Goal: Transaction & Acquisition: Subscribe to service/newsletter

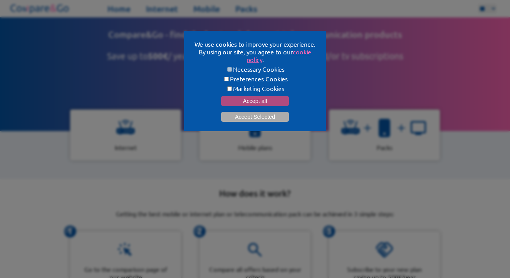
click at [246, 98] on button "Accept all" at bounding box center [255, 101] width 68 height 10
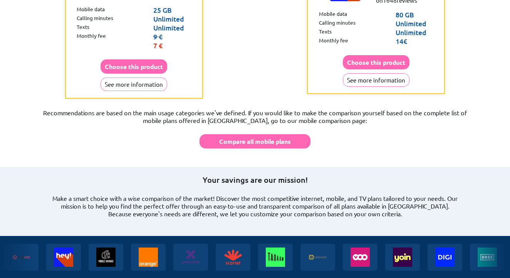
scroll to position [618, 0]
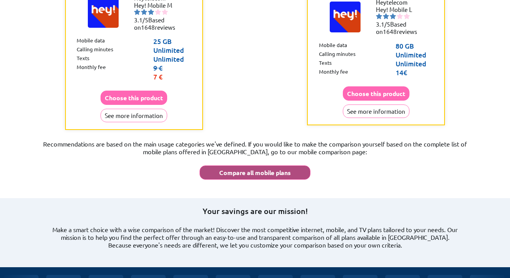
click at [272, 165] on button "Compare all mobile plans" at bounding box center [255, 172] width 111 height 14
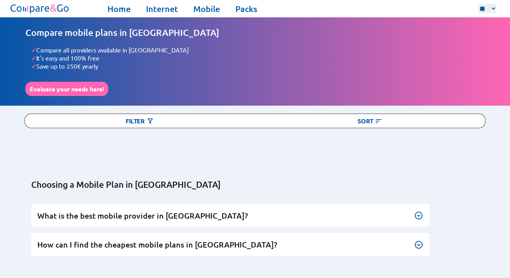
click at [420, 211] on img at bounding box center [418, 215] width 9 height 9
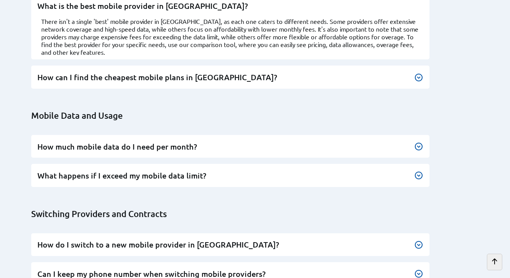
scroll to position [211, 0]
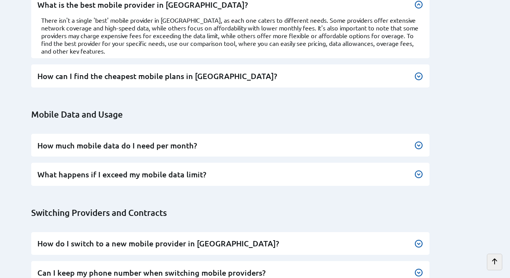
click at [419, 141] on img at bounding box center [418, 145] width 9 height 9
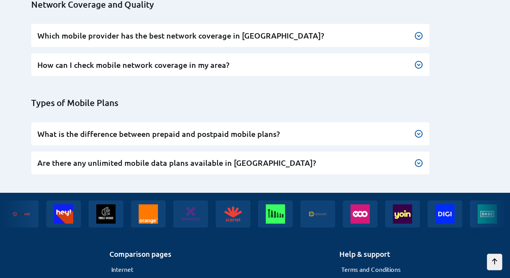
scroll to position [569, 0]
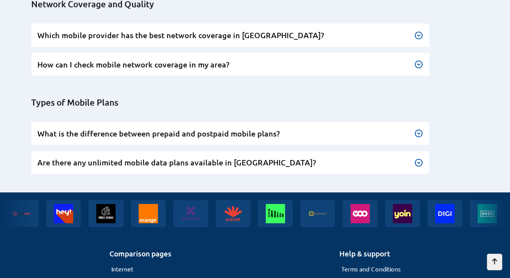
click at [418, 158] on img at bounding box center [418, 162] width 9 height 9
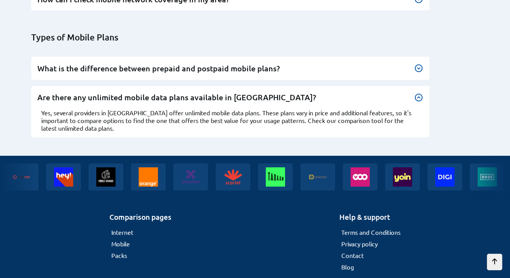
scroll to position [634, 0]
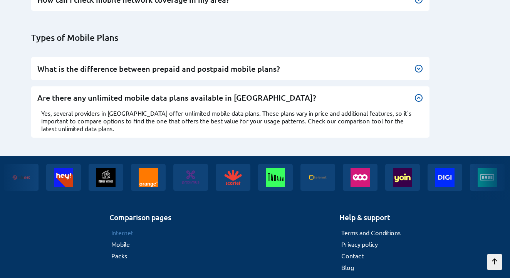
click at [124, 229] on link "Internet" at bounding box center [122, 233] width 22 height 8
click at [125, 229] on link "Internet" at bounding box center [122, 233] width 22 height 8
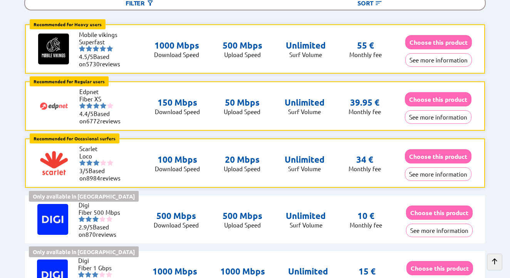
scroll to position [122, 0]
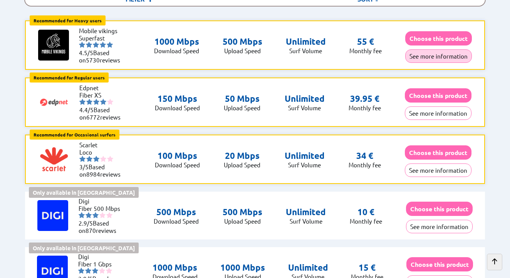
click at [436, 49] on button "See more information" at bounding box center [438, 55] width 67 height 13
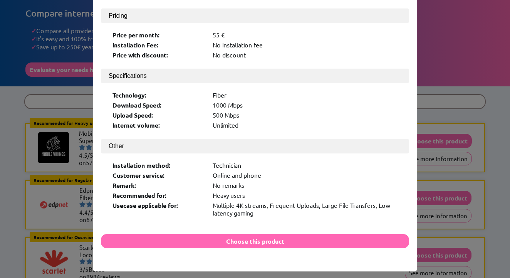
scroll to position [18, 0]
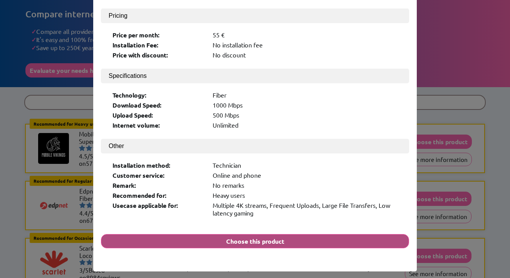
click at [323, 234] on button "Choose this product" at bounding box center [255, 241] width 308 height 14
